Goal: Register for event/course

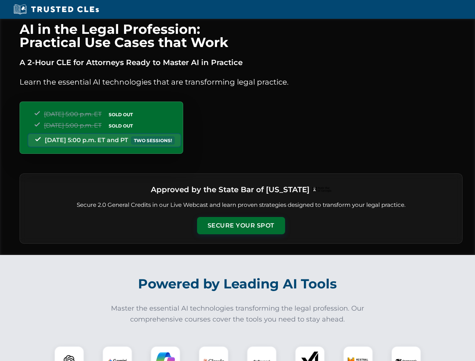
click at [241, 226] on button "Secure Your Spot" at bounding box center [241, 225] width 88 height 17
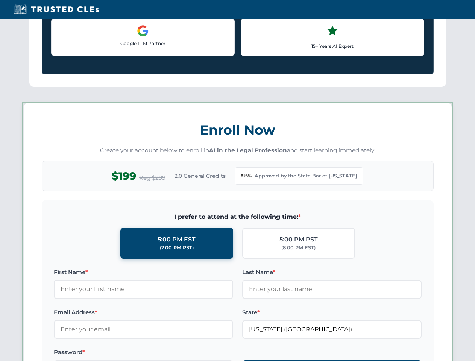
click at [69, 354] on label "Password *" at bounding box center [144, 352] width 180 height 9
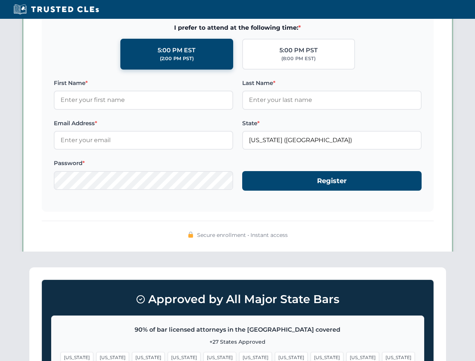
click at [168, 354] on span "[US_STATE]" at bounding box center [184, 357] width 33 height 11
click at [239, 354] on span "[US_STATE]" at bounding box center [255, 357] width 33 height 11
click at [275, 354] on span "[US_STATE]" at bounding box center [291, 357] width 33 height 11
click at [347, 354] on span "[US_STATE]" at bounding box center [363, 357] width 33 height 11
